Goal: Navigation & Orientation: Find specific page/section

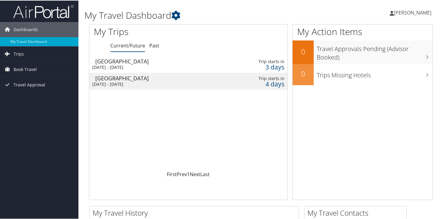
click at [144, 65] on div "[DATE] - [DATE]" at bounding box center [156, 66] width 128 height 5
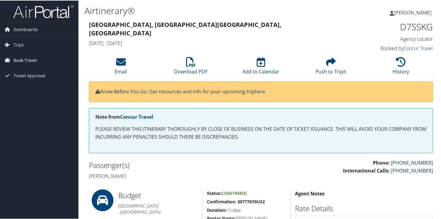
click at [25, 60] on span "Book Travel" at bounding box center [25, 59] width 23 height 15
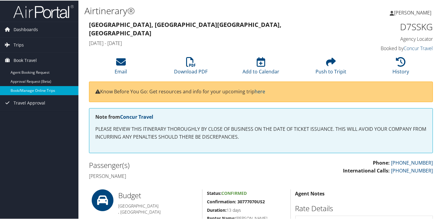
click at [28, 88] on link "Book/Manage Online Trips" at bounding box center [39, 89] width 78 height 9
click at [19, 44] on span "Trips" at bounding box center [19, 44] width 10 height 15
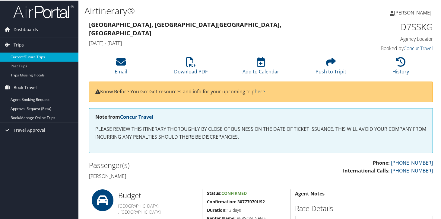
click at [25, 56] on link "Current/Future Trips" at bounding box center [39, 56] width 78 height 9
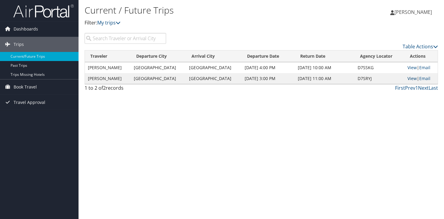
click at [408, 78] on link "View" at bounding box center [411, 78] width 9 height 6
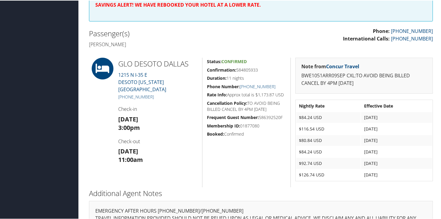
scroll to position [146, 0]
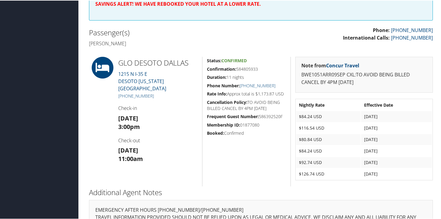
drag, startPoint x: 119, startPoint y: 71, endPoint x: 331, endPoint y: 2, distance: 222.4
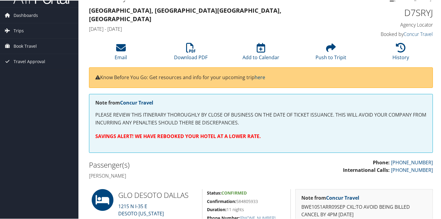
scroll to position [0, 0]
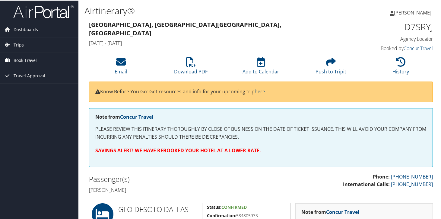
click at [27, 57] on span "Book Travel" at bounding box center [25, 59] width 23 height 15
click at [22, 42] on span "Trips" at bounding box center [19, 44] width 10 height 15
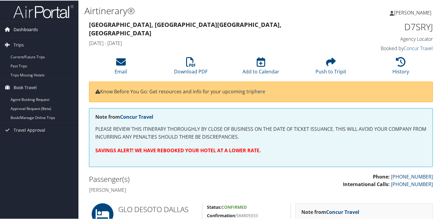
click at [29, 29] on span "Dashboards" at bounding box center [26, 28] width 24 height 15
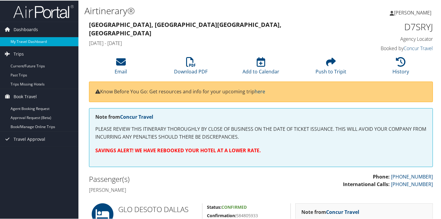
click at [30, 39] on link "My Travel Dashboard" at bounding box center [39, 41] width 78 height 9
